Goal: Transaction & Acquisition: Purchase product/service

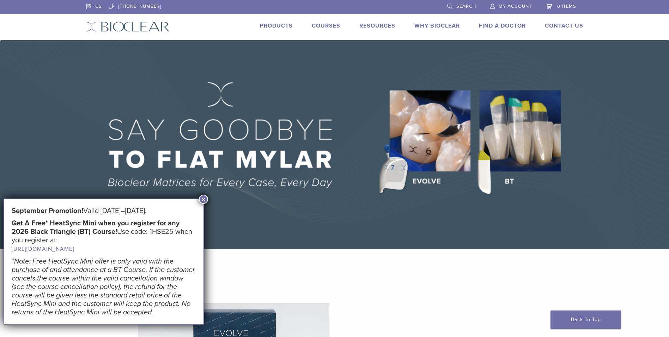
click at [421, 180] on img at bounding box center [334, 144] width 669 height 208
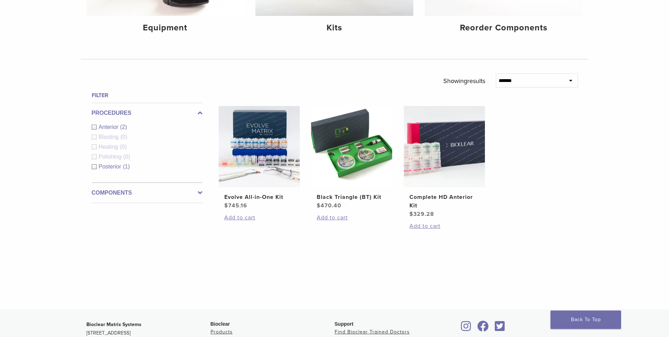
scroll to position [179, 0]
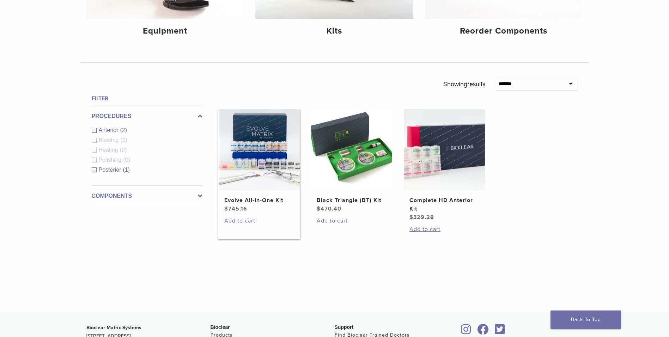
click at [266, 147] on img at bounding box center [259, 149] width 81 height 81
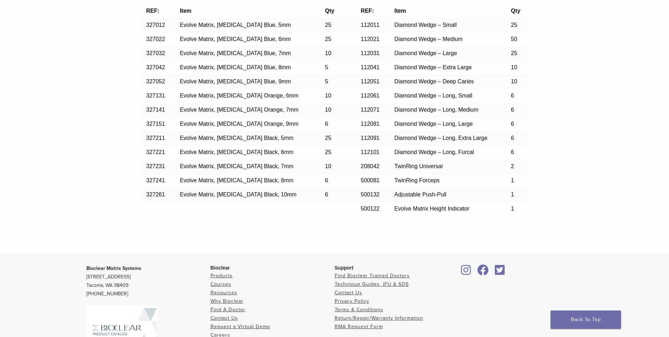
scroll to position [654, 0]
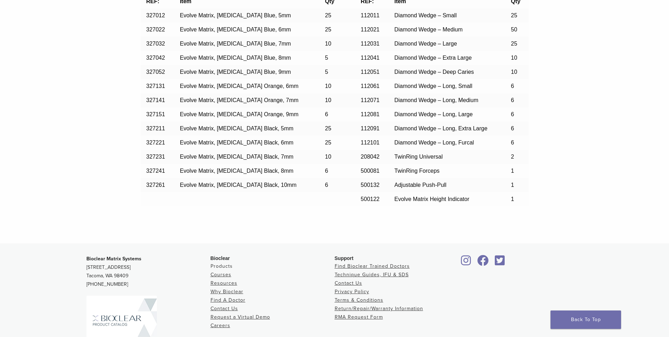
click at [221, 266] on link "Products" at bounding box center [222, 266] width 22 height 6
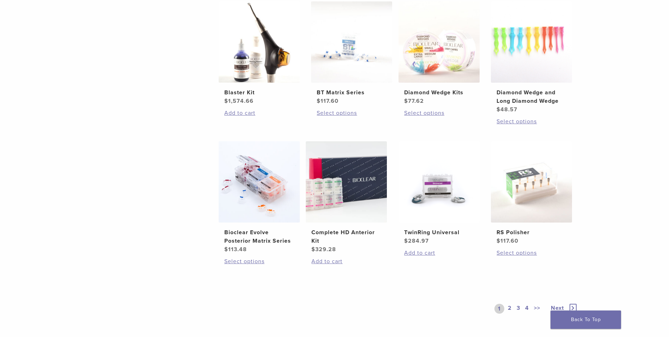
scroll to position [443, 0]
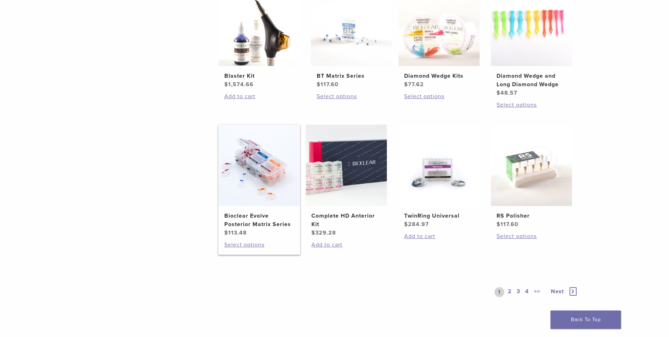
click at [260, 190] on img at bounding box center [259, 165] width 81 height 81
